Goal: Task Accomplishment & Management: Manage account settings

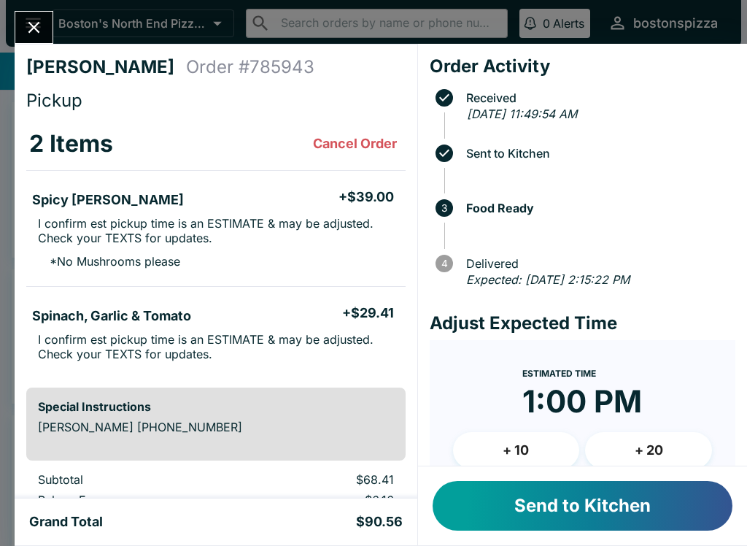
click at [581, 485] on button "Send to Kitchen" at bounding box center [583, 506] width 300 height 50
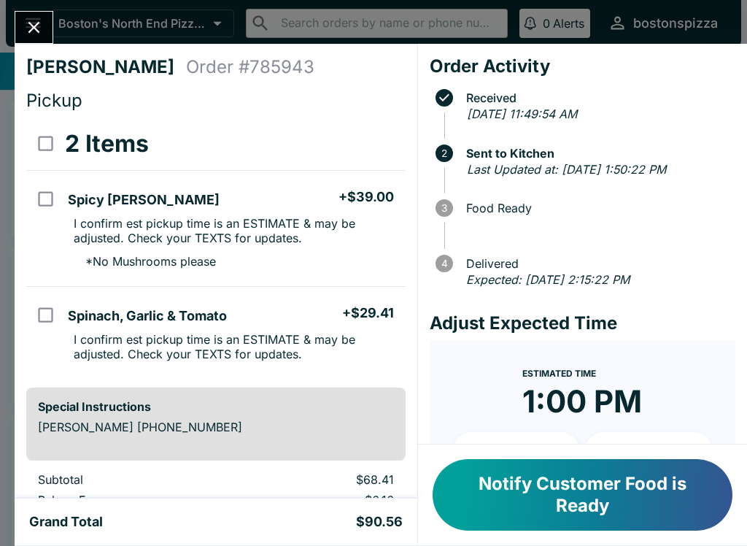
click at [13, 33] on div "[PERSON_NAME] Order # 785943 Pickup 2 Items Spicy [PERSON_NAME] + $39.00 I conf…" at bounding box center [373, 273] width 747 height 546
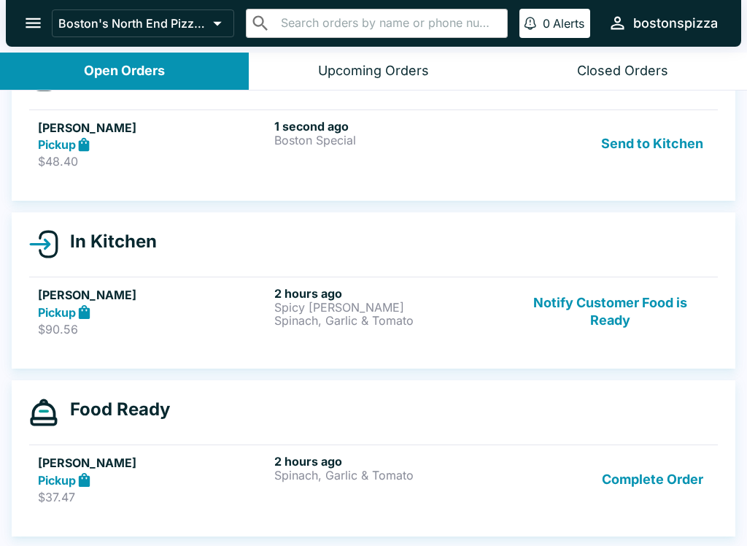
scroll to position [57, 0]
click at [410, 145] on p "Boston Special" at bounding box center [389, 140] width 231 height 13
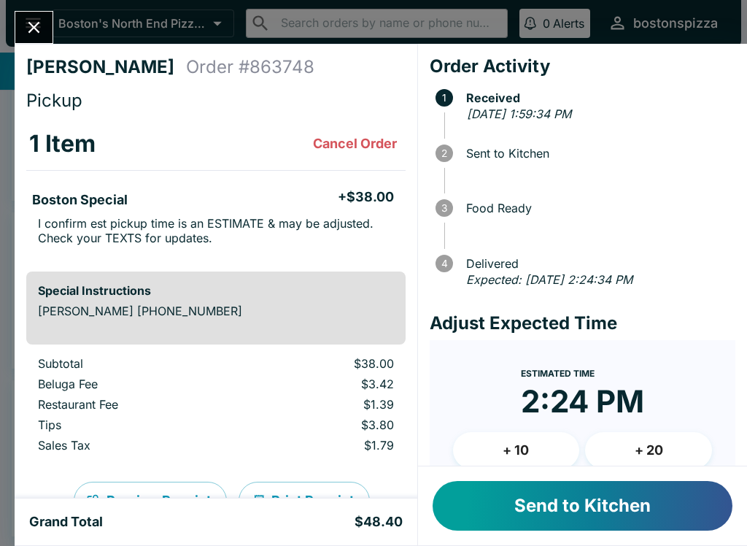
click at [541, 443] on button "+ 10" at bounding box center [516, 450] width 127 height 36
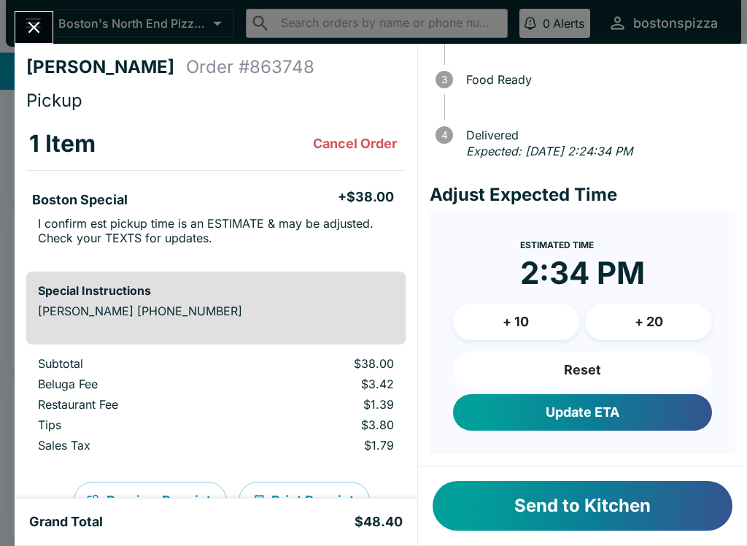
scroll to position [126, 0]
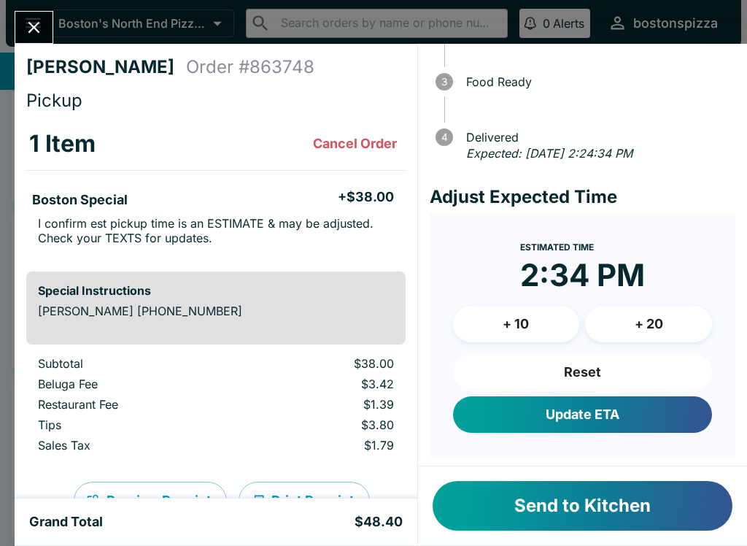
click at [631, 386] on button "Reset" at bounding box center [582, 372] width 259 height 36
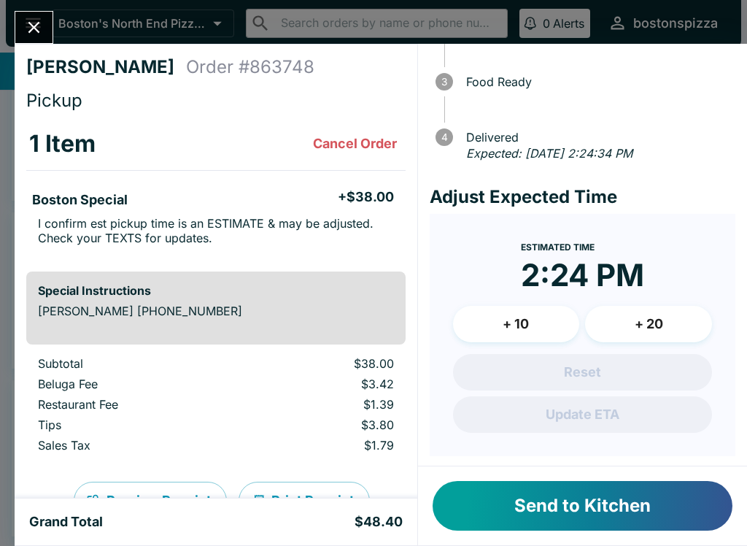
click at [638, 512] on button "Send to Kitchen" at bounding box center [583, 506] width 300 height 50
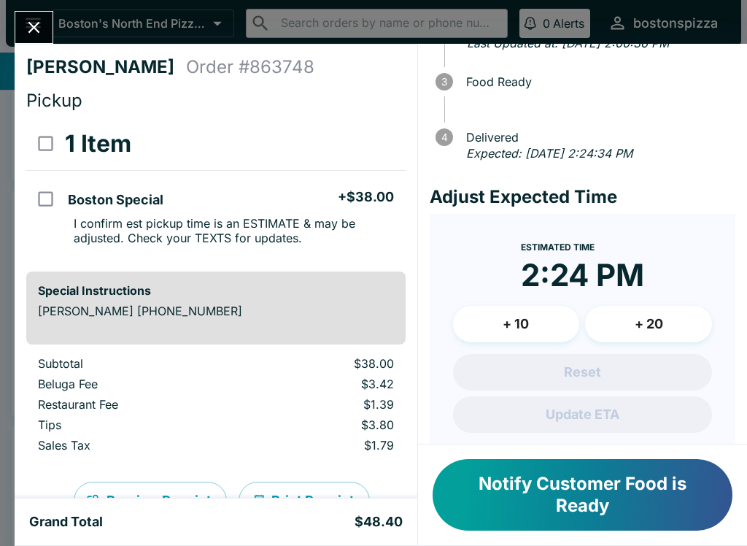
click at [24, 23] on icon "Close" at bounding box center [34, 28] width 20 height 20
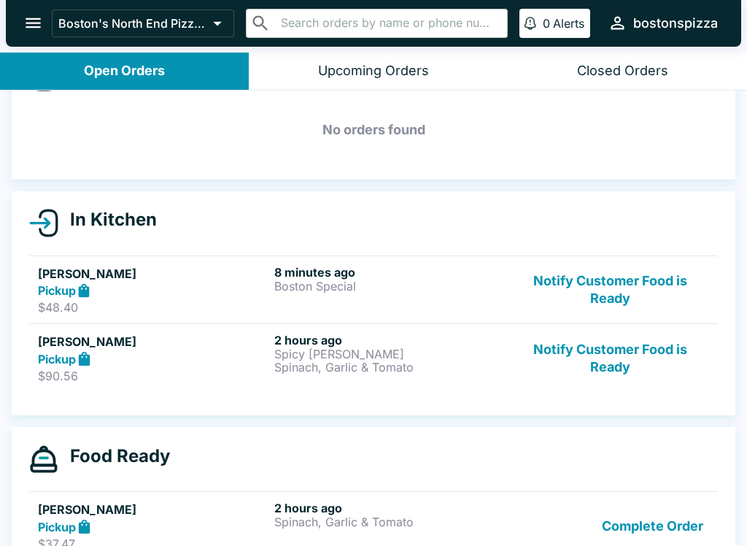
click at [631, 367] on button "Notify Customer Food is Ready" at bounding box center [611, 358] width 198 height 50
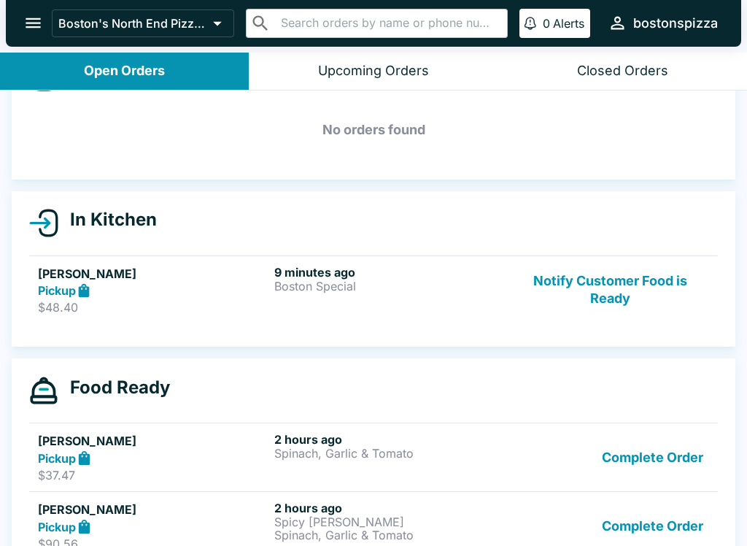
click at [631, 288] on button "Notify Customer Food is Ready" at bounding box center [611, 290] width 198 height 50
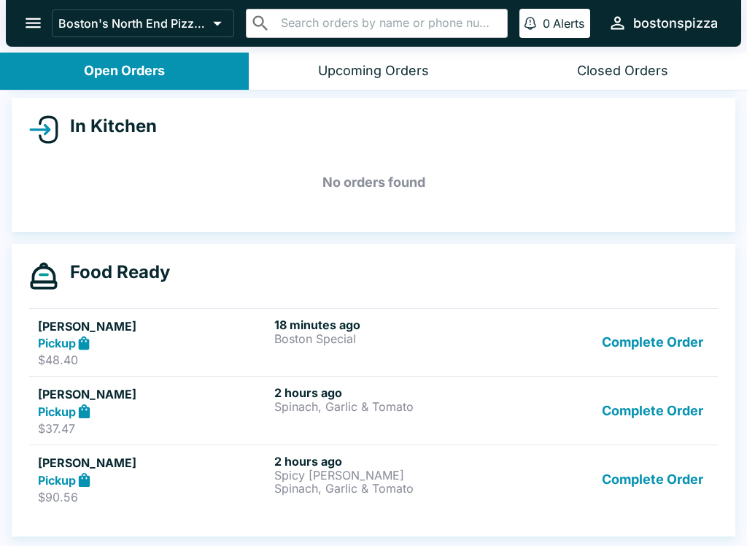
click at [653, 474] on button "Complete Order" at bounding box center [652, 479] width 113 height 50
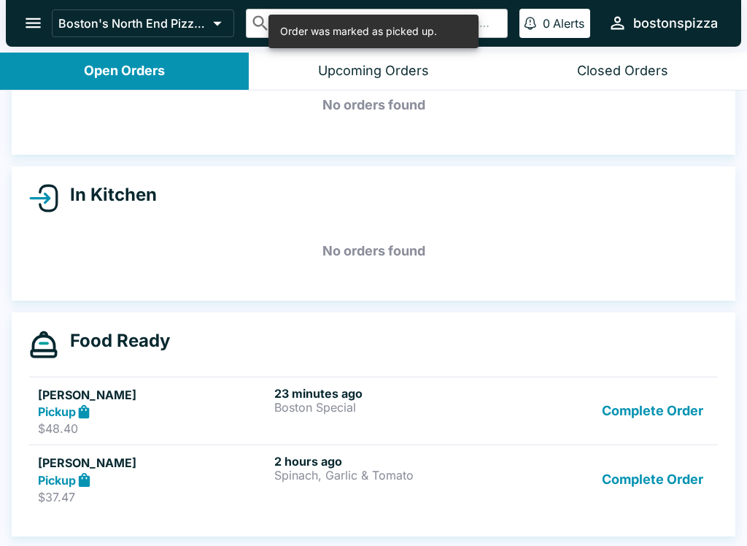
scroll to position [82, 0]
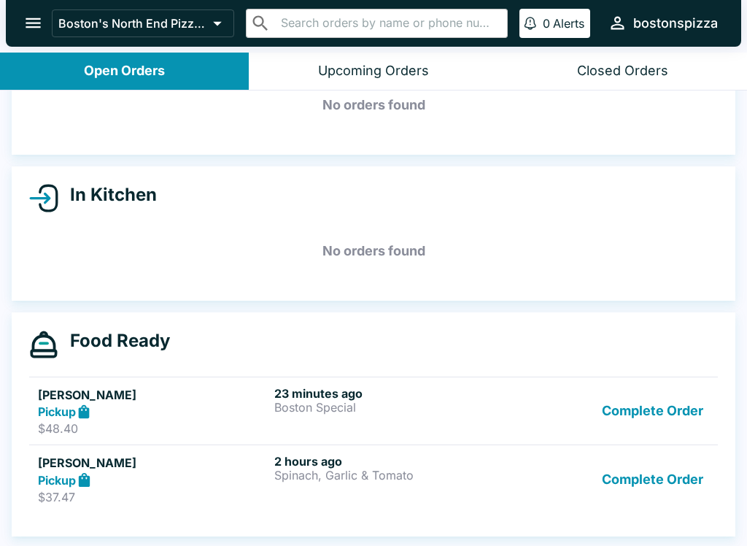
click at [663, 478] on button "Complete Order" at bounding box center [652, 479] width 113 height 50
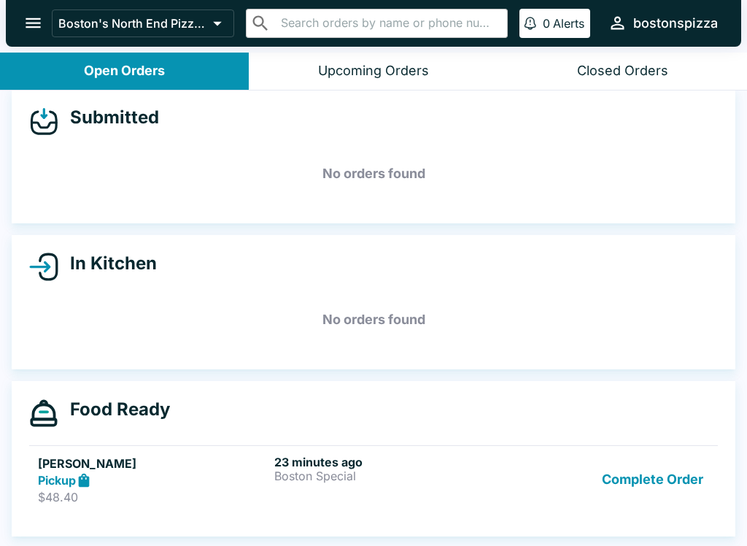
scroll to position [13, 0]
click at [661, 493] on button "Complete Order" at bounding box center [652, 480] width 113 height 50
